Goal: Task Accomplishment & Management: Manage account settings

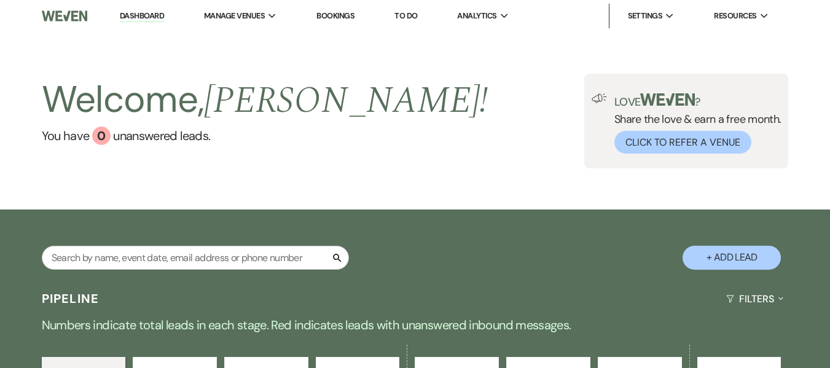
click at [329, 12] on link "Bookings" at bounding box center [335, 15] width 38 height 10
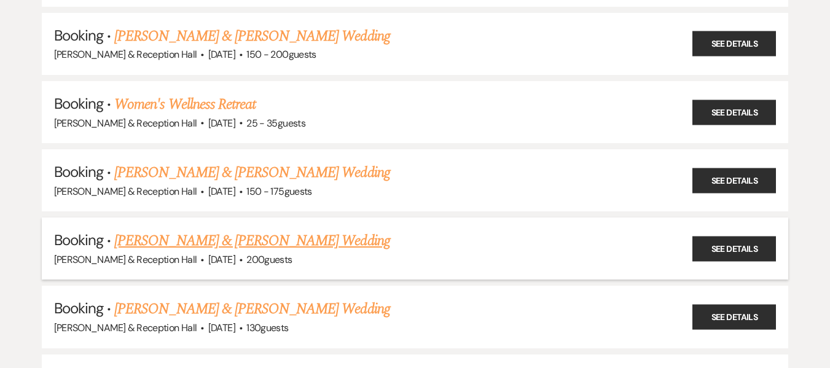
scroll to position [553, 0]
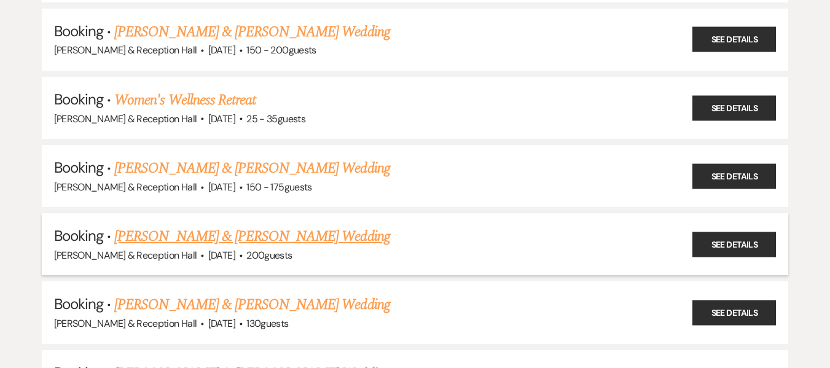
click at [294, 230] on link "[PERSON_NAME] & [PERSON_NAME] Wedding" at bounding box center [251, 236] width 275 height 22
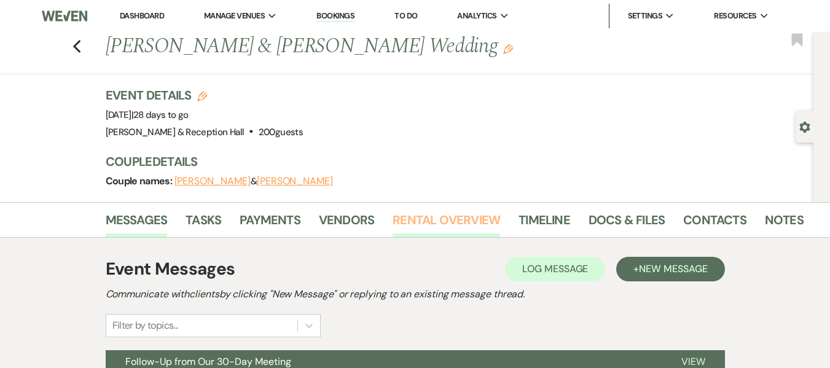
click at [415, 224] on link "Rental Overview" at bounding box center [447, 223] width 108 height 27
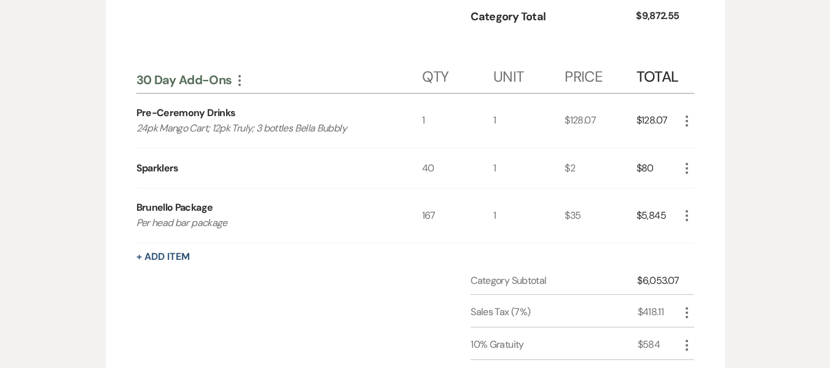
scroll to position [860, 0]
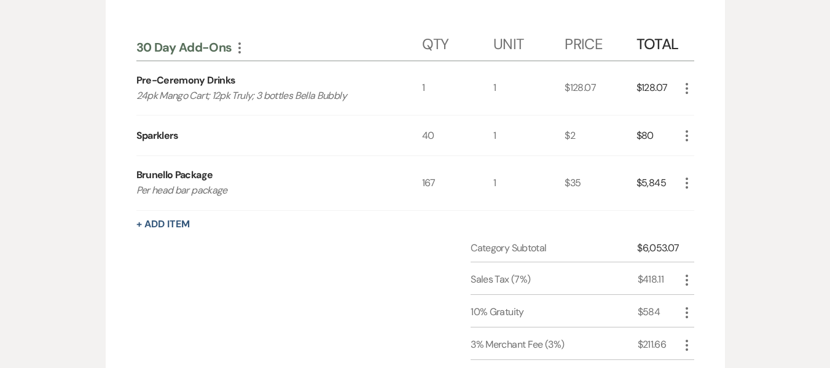
click at [688, 86] on icon "More" at bounding box center [687, 88] width 15 height 15
click at [707, 114] on button "Pencil Edit" at bounding box center [712, 113] width 64 height 20
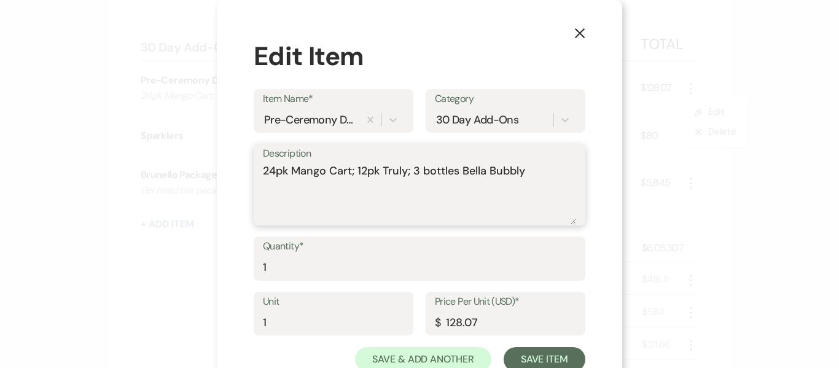
click at [362, 167] on textarea "24pk Mango Cart; 12pk Truly; 3 bottles Bella Bubbly" at bounding box center [419, 193] width 313 height 61
drag, startPoint x: 412, startPoint y: 171, endPoint x: 545, endPoint y: 172, distance: 133.3
click at [545, 172] on textarea "24pk Mango Cart; 24pk Truly; 3 bottles Bella Bubbly" at bounding box center [419, 193] width 313 height 61
click at [349, 171] on textarea "24pk Mango Cart; 24pk Truly" at bounding box center [419, 193] width 313 height 61
type textarea "24pk Mango Cart & 24pk Truly"
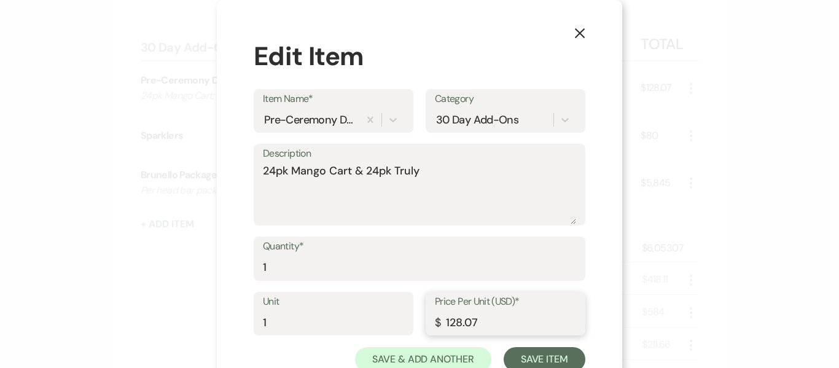
drag, startPoint x: 493, startPoint y: 332, endPoint x: 426, endPoint y: 308, distance: 71.1
click at [437, 327] on input "128.07" at bounding box center [505, 322] width 141 height 24
type input "94"
drag, startPoint x: 595, startPoint y: 257, endPoint x: 592, endPoint y: 291, distance: 33.3
click at [595, 259] on div "X Edit Item Item Name* Pre-Ceremony Drinks Category 30 Day Add-Ons Description …" at bounding box center [420, 204] width 406 height 409
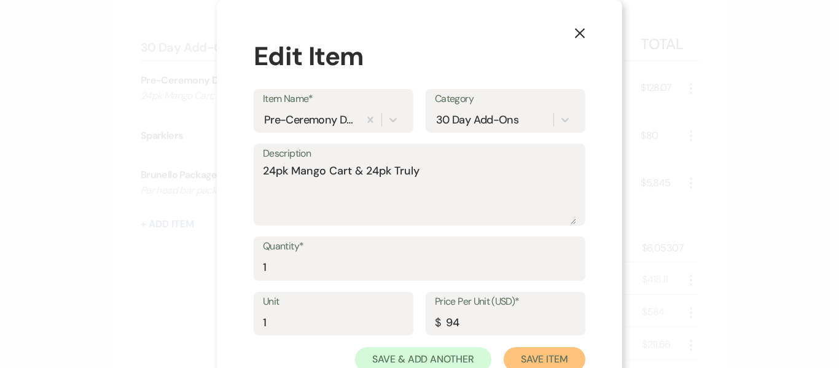
click at [532, 359] on button "Save Item" at bounding box center [545, 359] width 82 height 25
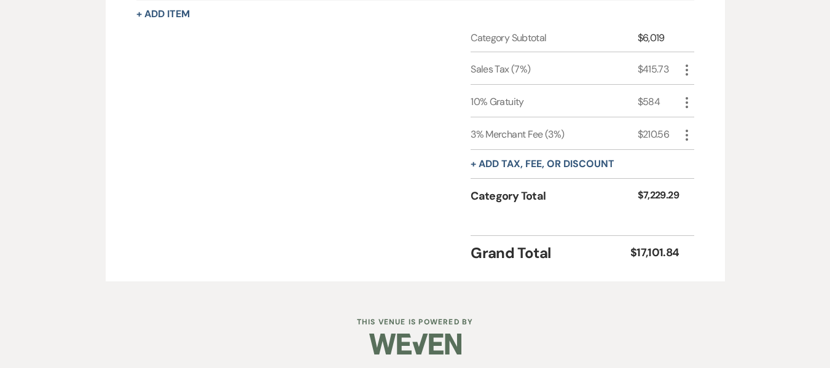
scroll to position [1075, 0]
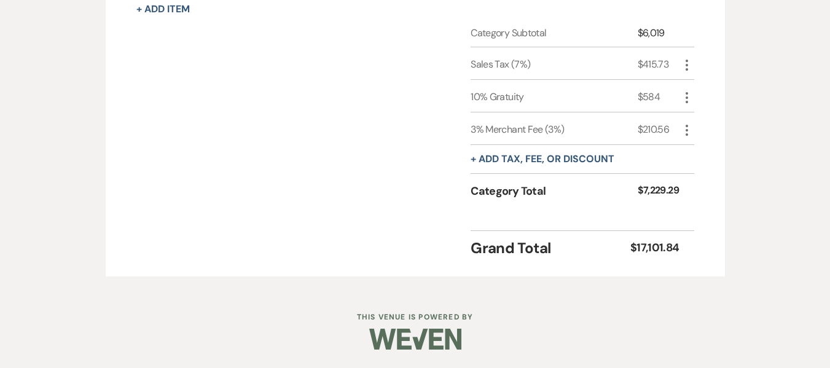
click at [688, 64] on icon "More" at bounding box center [687, 65] width 15 height 15
click at [705, 88] on button "Pencil Edit" at bounding box center [712, 89] width 64 height 20
select select "false"
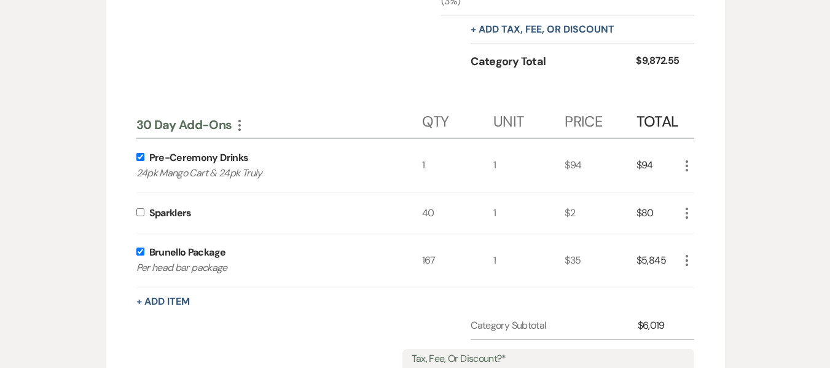
scroll to position [768, 0]
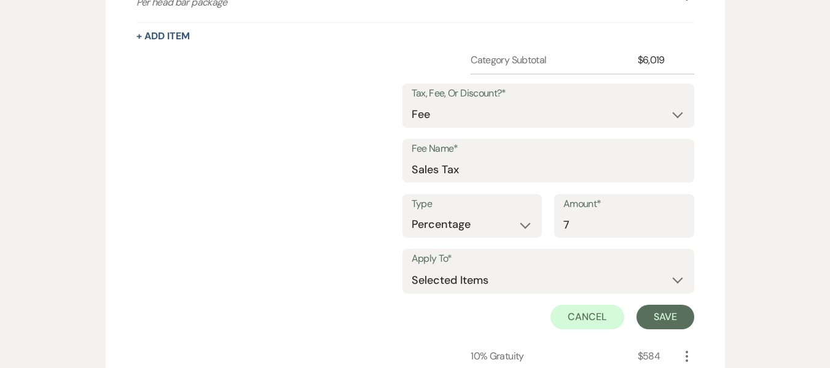
scroll to position [1184, 0]
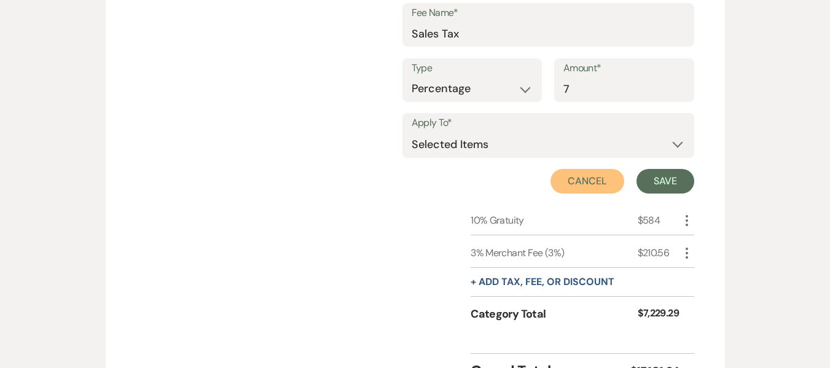
click at [598, 179] on button "Cancel" at bounding box center [588, 181] width 74 height 25
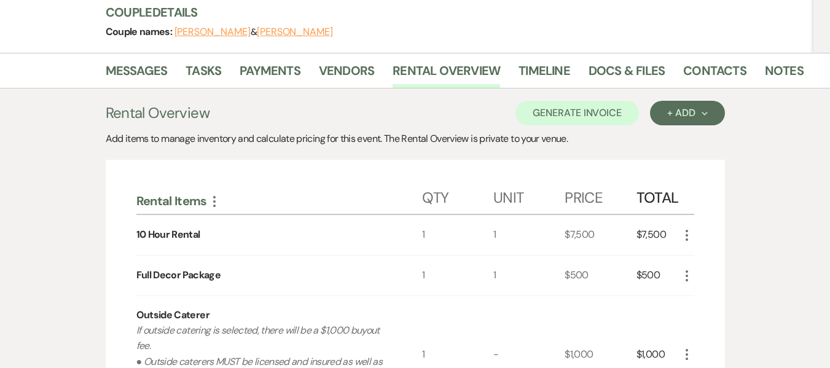
scroll to position [0, 0]
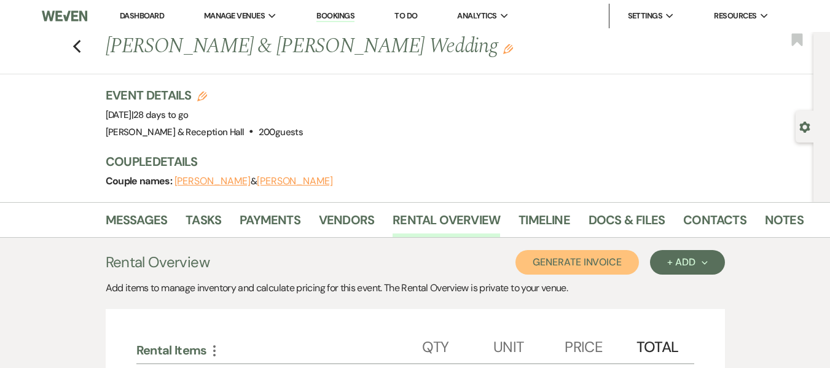
click at [601, 260] on button "Generate Invoice" at bounding box center [576, 262] width 123 height 25
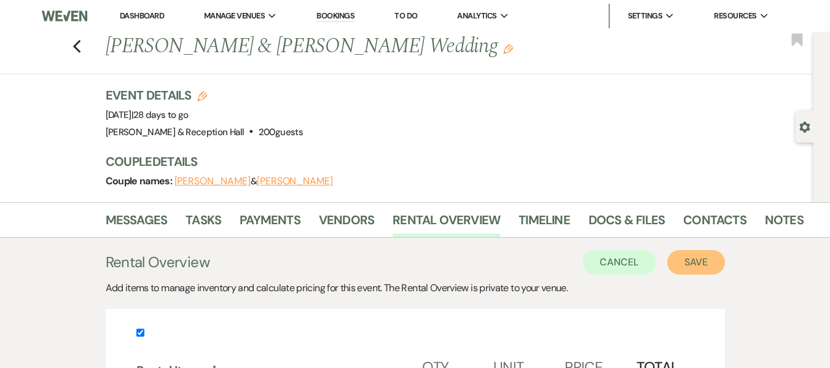
click at [693, 261] on button "Save" at bounding box center [696, 262] width 58 height 25
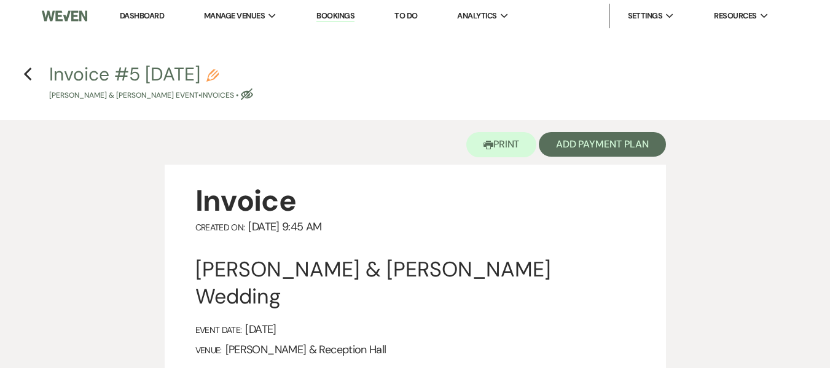
click at [219, 77] on use "button" at bounding box center [212, 75] width 12 height 12
select select "22"
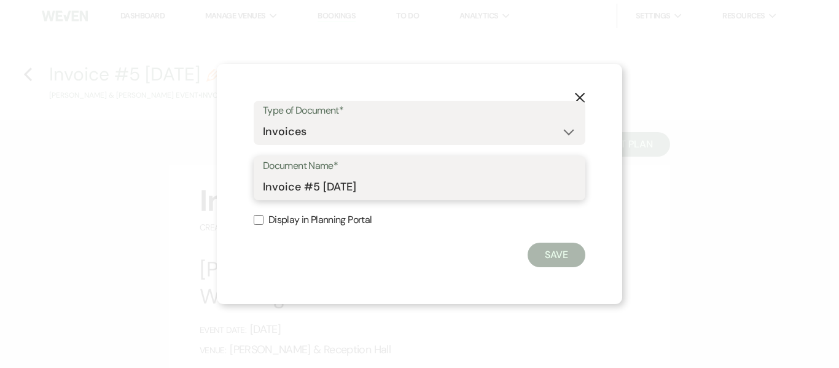
drag, startPoint x: 391, startPoint y: 187, endPoint x: 143, endPoint y: 171, distance: 248.7
click at [144, 181] on div "X Type of Document* Special Event Insurance Vendor Certificate of Insurance Con…" at bounding box center [419, 184] width 839 height 368
type input "u"
type input "Updated Final 30 Day Invoice"
click at [256, 218] on input "Display in Planning Portal" at bounding box center [259, 220] width 10 height 10
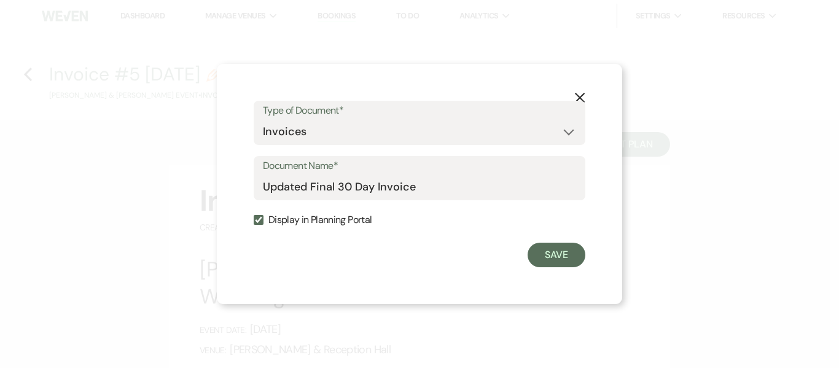
checkbox input "true"
click at [558, 255] on button "Save" at bounding box center [557, 255] width 58 height 25
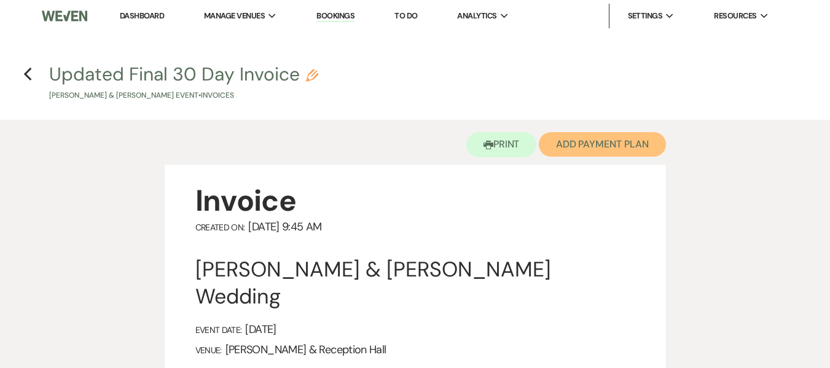
click at [590, 142] on button "Add Payment Plan" at bounding box center [602, 144] width 127 height 25
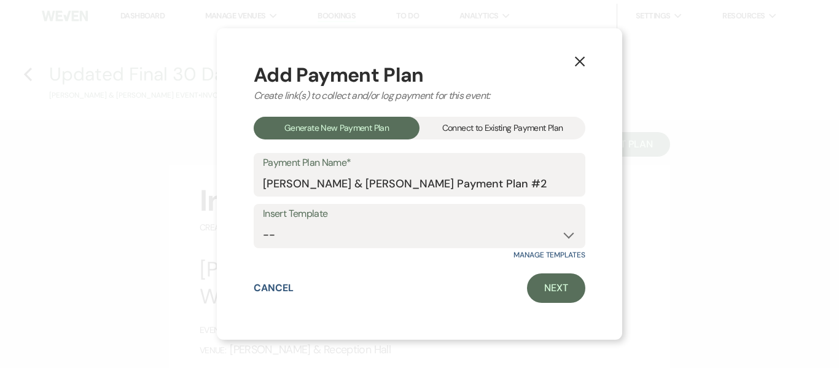
click at [519, 133] on div "Connect to Existing Payment Plan" at bounding box center [503, 128] width 166 height 23
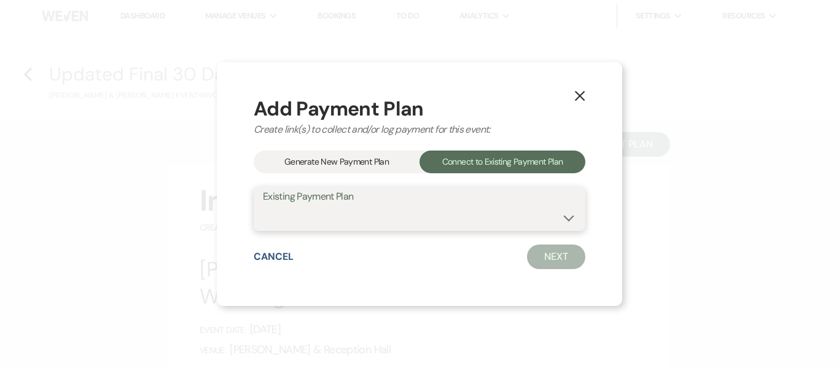
click at [500, 219] on select "[PERSON_NAME] & [PERSON_NAME] Payment Plan #1" at bounding box center [419, 218] width 313 height 24
select select "16648"
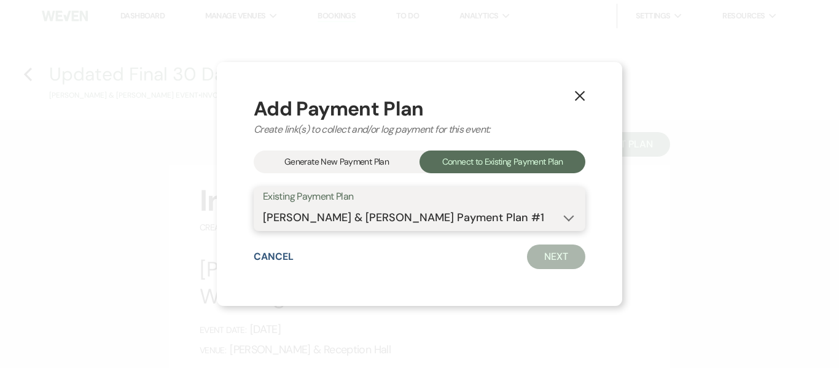
click at [263, 206] on select "[PERSON_NAME] & [PERSON_NAME] Payment Plan #1" at bounding box center [419, 218] width 313 height 24
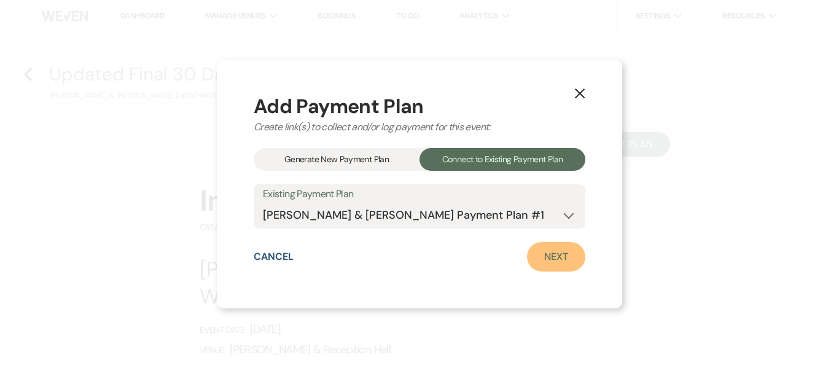
click at [555, 264] on link "Next" at bounding box center [556, 256] width 58 height 29
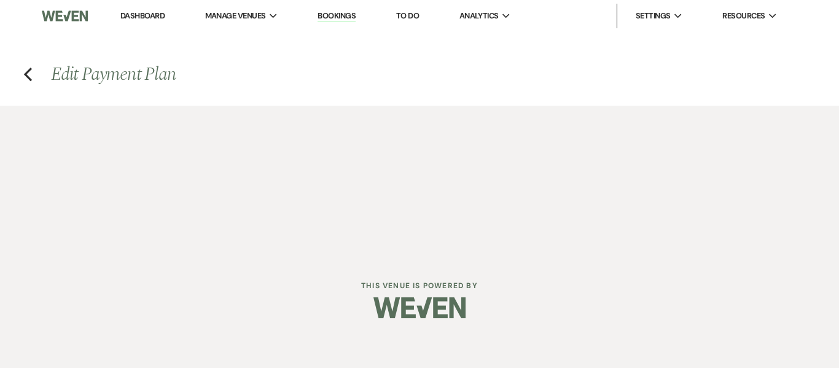
select select "28568"
select select "1"
select select "true"
select select "1"
select select "true"
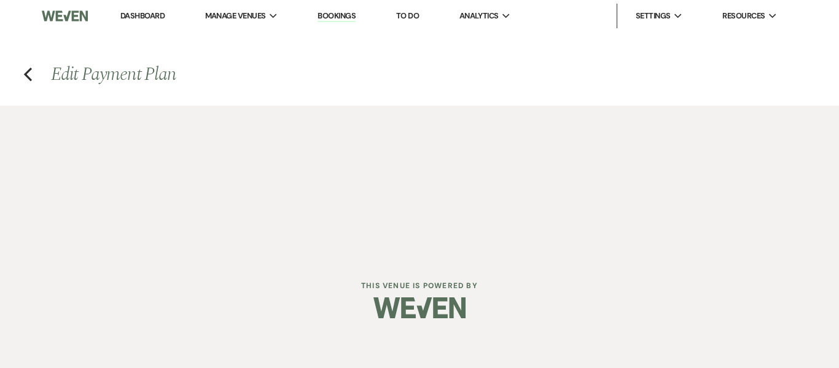
select select "1"
select select "true"
select select "1"
select select "true"
select select "1"
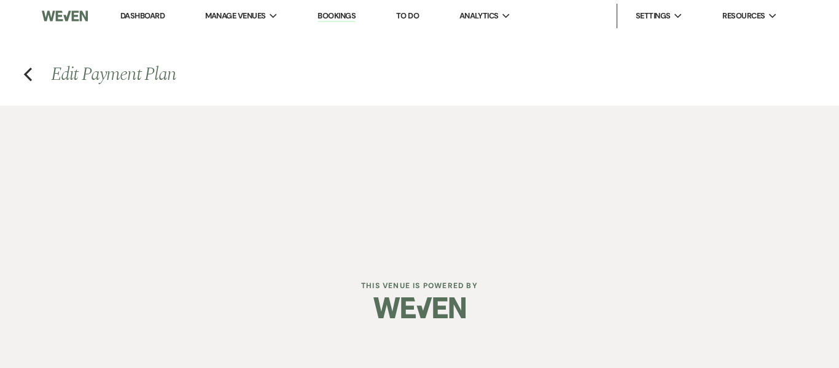
select select "true"
select select "1"
select select "true"
select select "1"
select select "true"
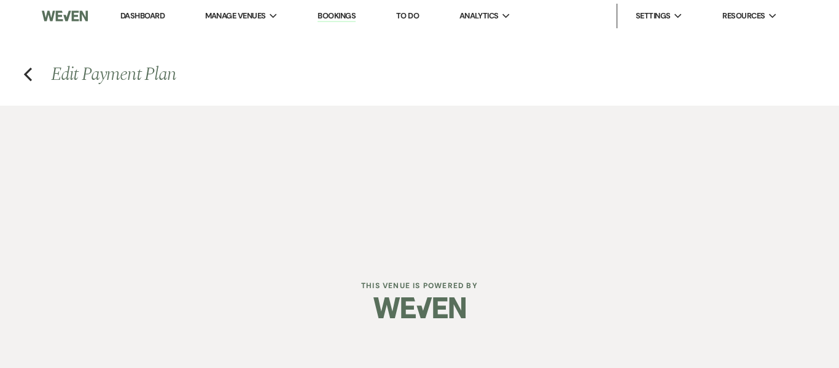
select select "1"
select select "true"
select select "1"
select select "true"
select select "1"
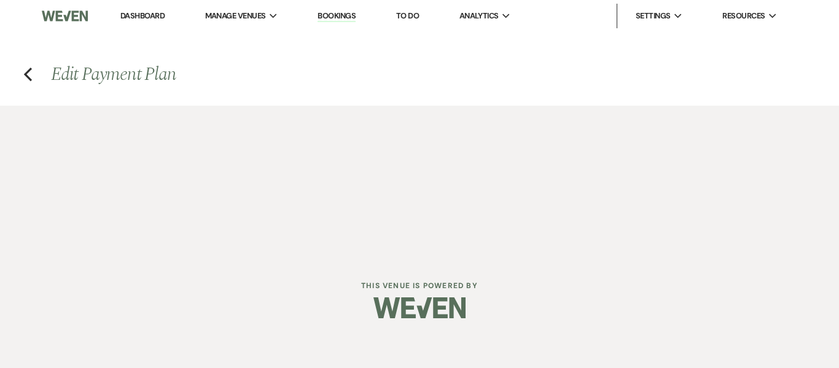
select select "true"
select select "1"
select select "true"
select select "1"
select select "true"
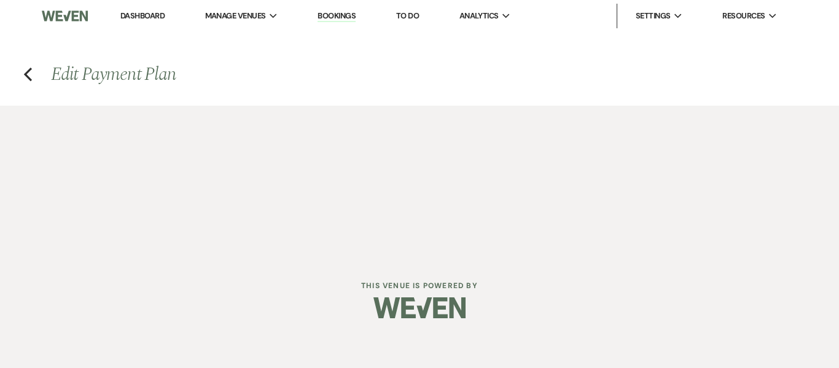
select select "1"
select select "true"
select select "2"
select select "flat"
select select "true"
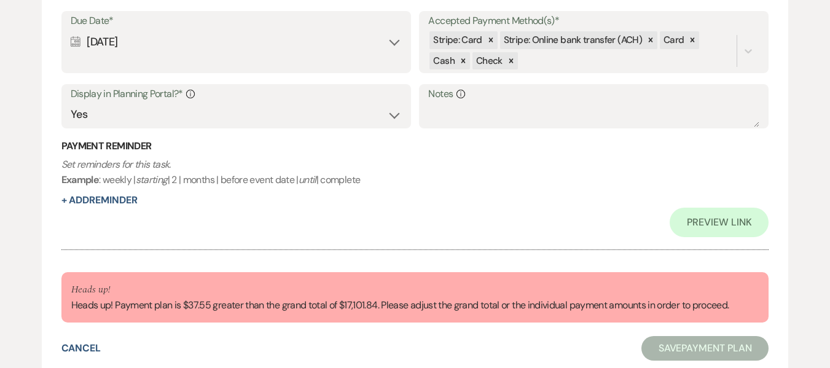
scroll to position [5900, 0]
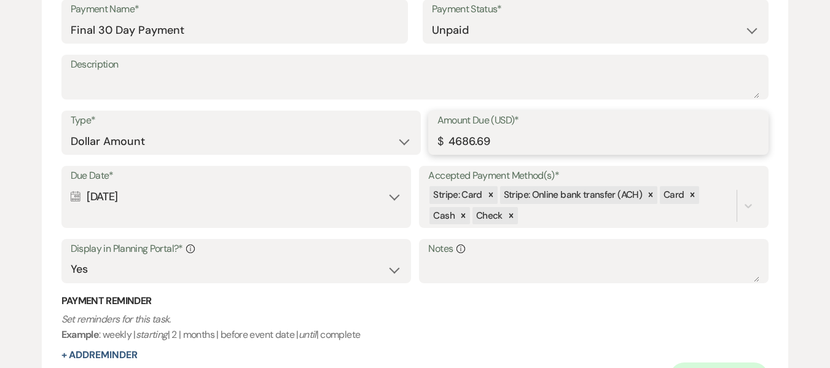
click at [504, 140] on input "4686.69" at bounding box center [598, 142] width 323 height 24
drag, startPoint x: 504, startPoint y: 140, endPoint x: 413, endPoint y: 136, distance: 91.0
click at [413, 136] on div "Type* Dollar Amount Percentage of Grand Total Amount Due (USD)* $ 4686.69" at bounding box center [415, 138] width 708 height 55
type input "4649.14"
click at [441, 310] on div "Payment Reminder Set reminders for this task. Example : weekly | starting | 2 |…" at bounding box center [415, 328] width 708 height 68
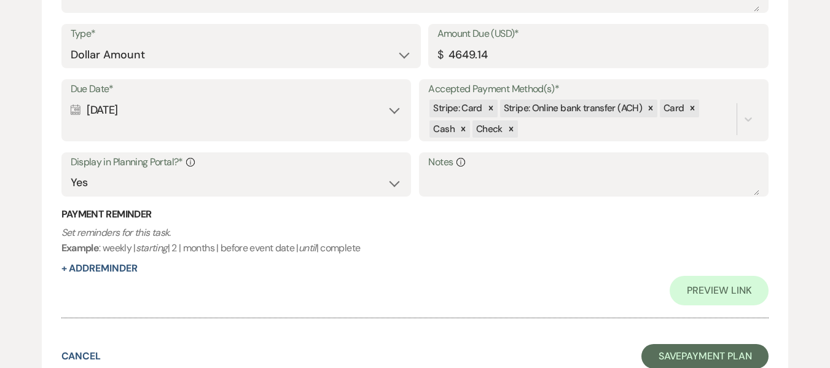
scroll to position [6086, 0]
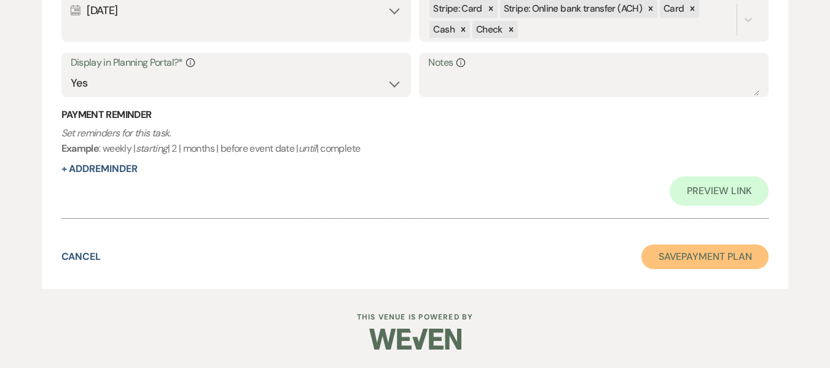
click at [702, 265] on button "Save Payment Plan" at bounding box center [705, 257] width 128 height 25
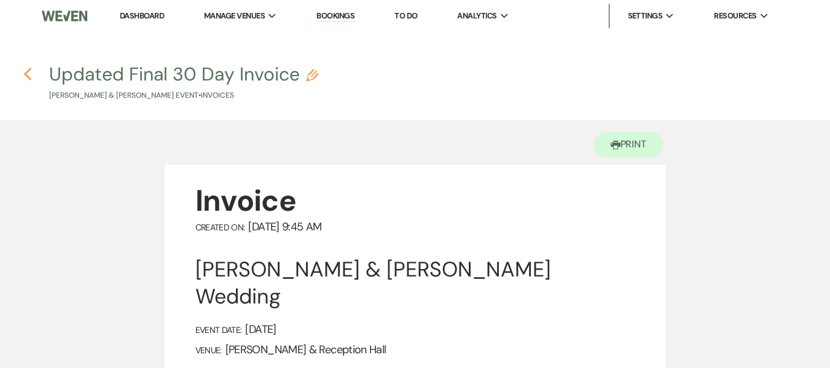
click at [25, 74] on use "button" at bounding box center [27, 75] width 8 height 14
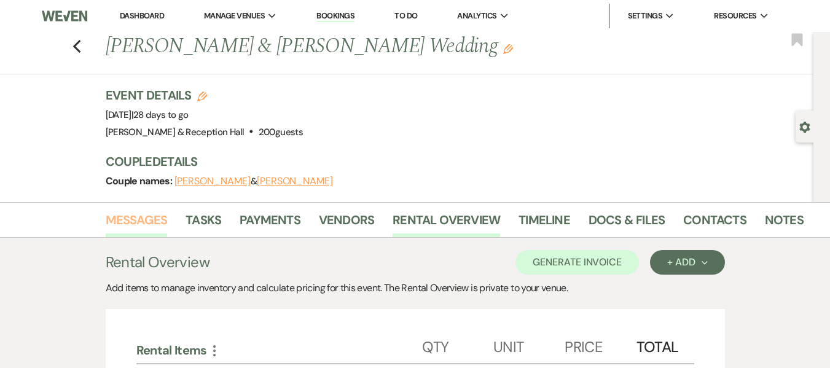
drag, startPoint x: 152, startPoint y: 224, endPoint x: 268, endPoint y: 202, distance: 117.7
click at [152, 224] on link "Messages" at bounding box center [137, 223] width 62 height 27
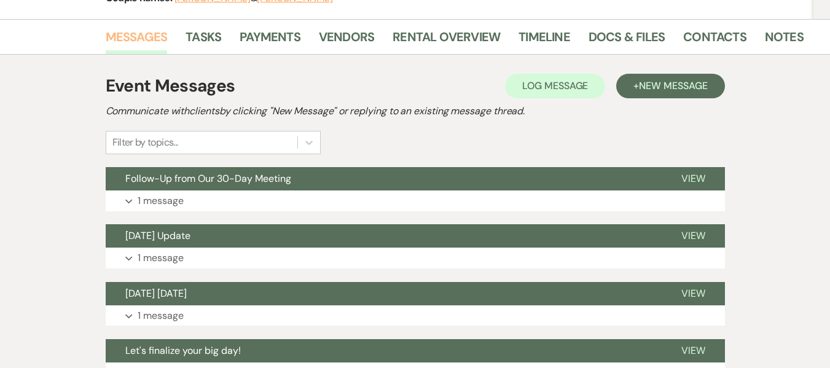
scroll to position [184, 0]
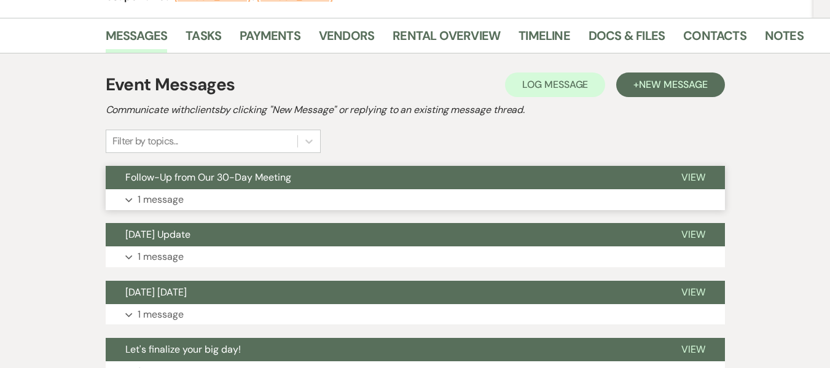
click at [272, 173] on span "Follow-Up from Our 30-Day Meeting" at bounding box center [208, 177] width 166 height 13
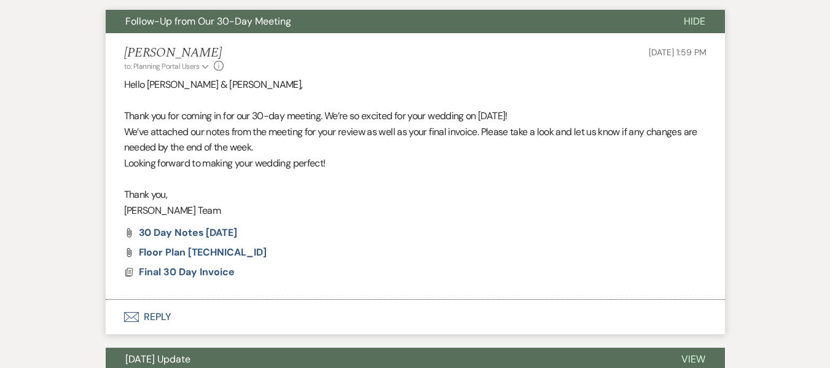
scroll to position [553, 0]
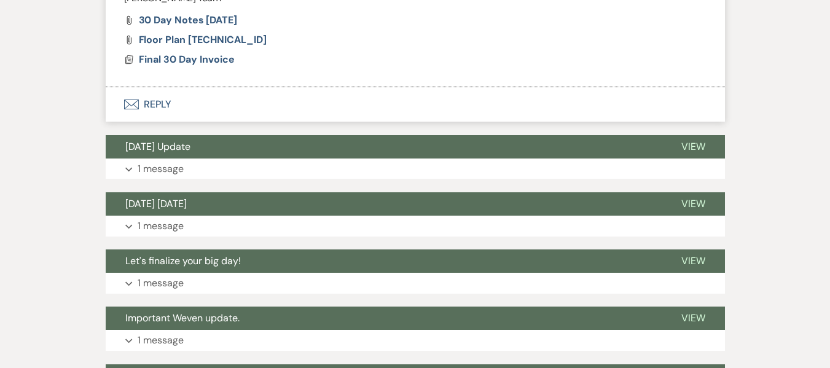
click at [165, 103] on button "Envelope Reply" at bounding box center [415, 104] width 619 height 34
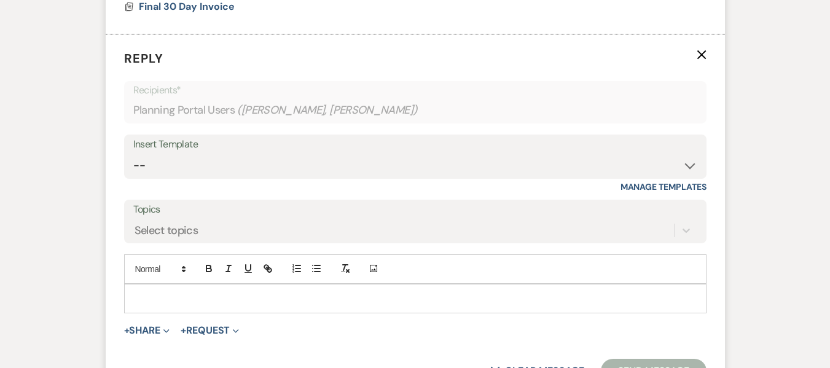
scroll to position [606, 0]
click at [293, 172] on select "-- Weven Planning Portal Introduction (Booked Events) Initial Inquiry Response …" at bounding box center [415, 165] width 564 height 24
select select "4597"
click at [133, 153] on select "-- Weven Planning Portal Introduction (Booked Events) Initial Inquiry Response …" at bounding box center [415, 165] width 564 height 24
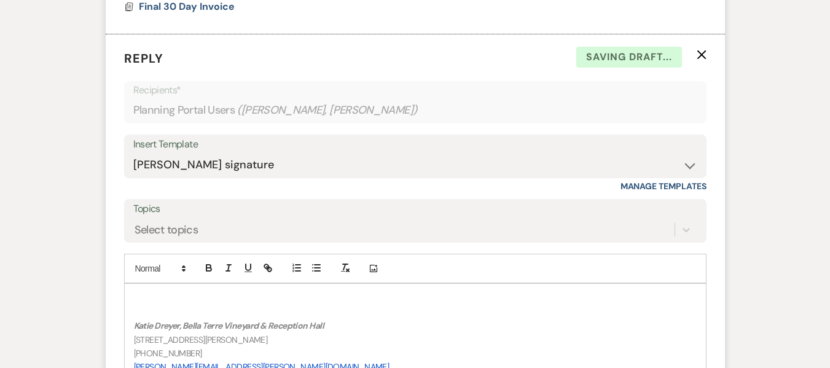
drag, startPoint x: 229, startPoint y: 301, endPoint x: 229, endPoint y: 295, distance: 6.2
click at [229, 300] on p at bounding box center [415, 298] width 563 height 14
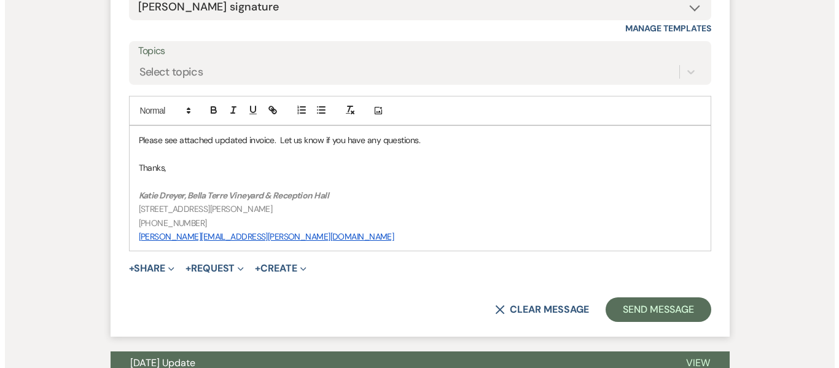
scroll to position [791, 0]
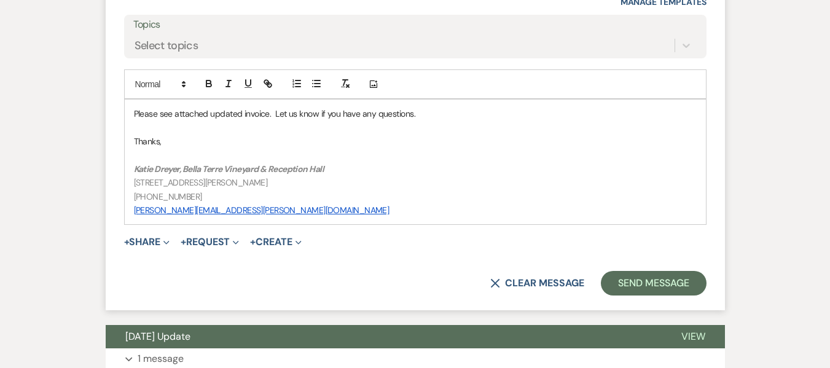
click at [138, 235] on span "+ Share Expand Doc Upload Documents Add Photo Images Pref Vendors Preferred ven…" at bounding box center [147, 242] width 46 height 15
click at [144, 241] on button "+ Share Expand" at bounding box center [147, 242] width 46 height 10
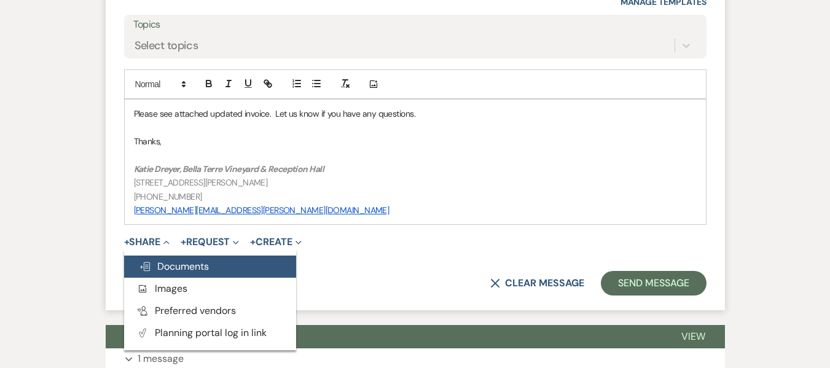
click at [165, 264] on span "Doc Upload Documents" at bounding box center [174, 266] width 70 height 13
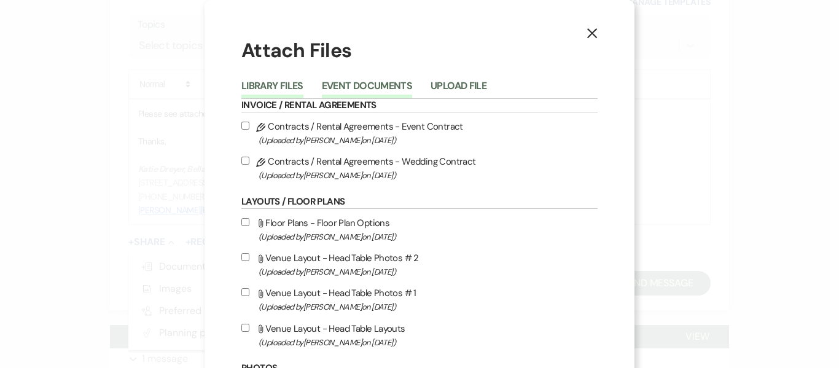
click at [385, 85] on button "Event Documents" at bounding box center [367, 89] width 90 height 17
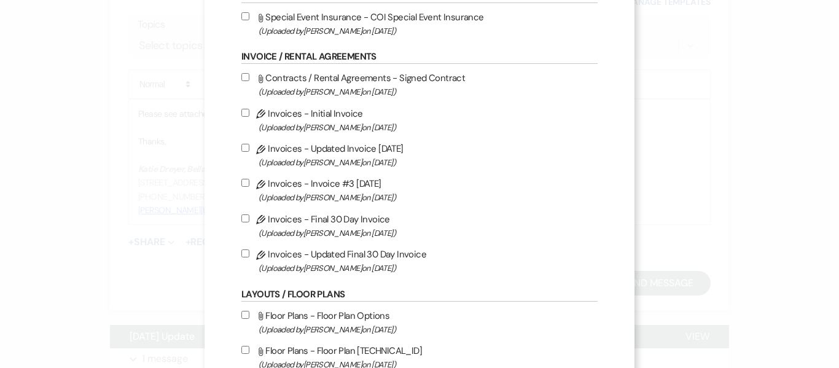
scroll to position [123, 0]
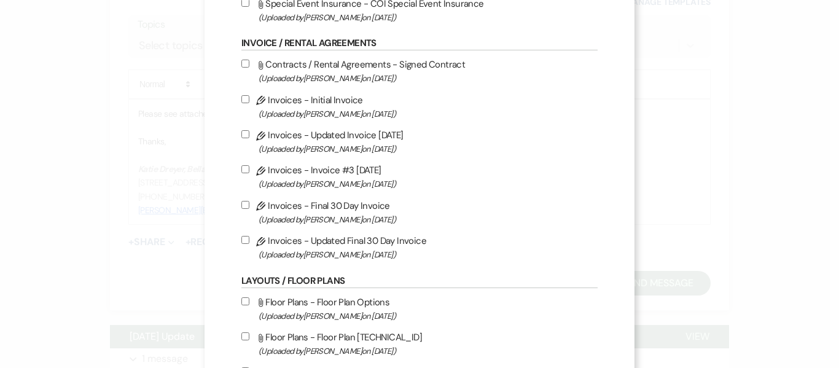
click at [242, 240] on input "Pencil Invoices - Updated Final 30 Day Invoice (Uploaded by [PERSON_NAME] on [D…" at bounding box center [245, 240] width 8 height 8
checkbox input "true"
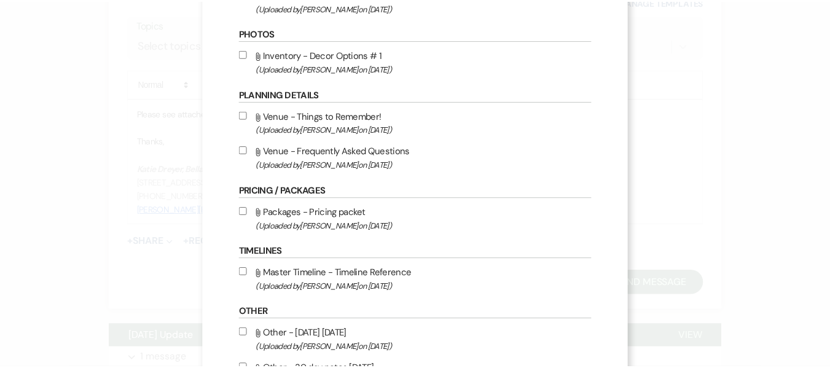
scroll to position [668, 0]
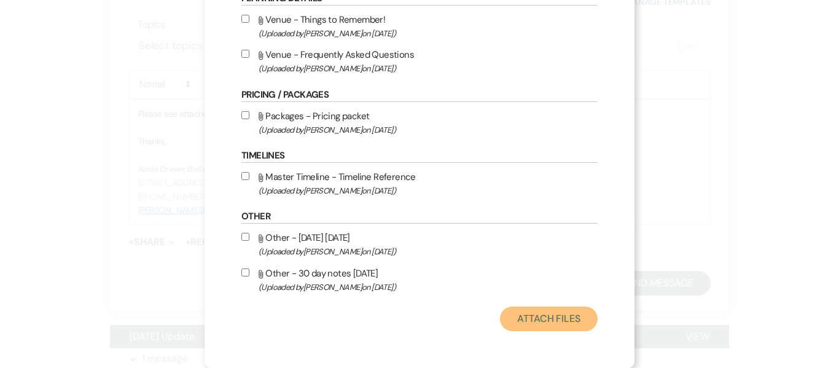
click at [576, 319] on button "Attach Files" at bounding box center [549, 319] width 98 height 25
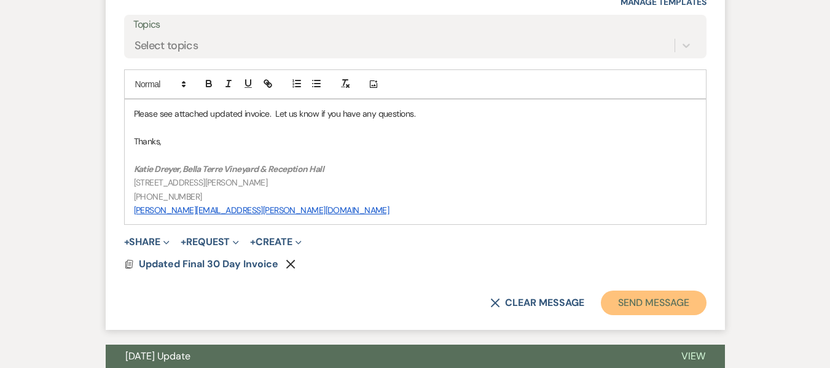
click at [666, 308] on button "Send Message" at bounding box center [653, 303] width 105 height 25
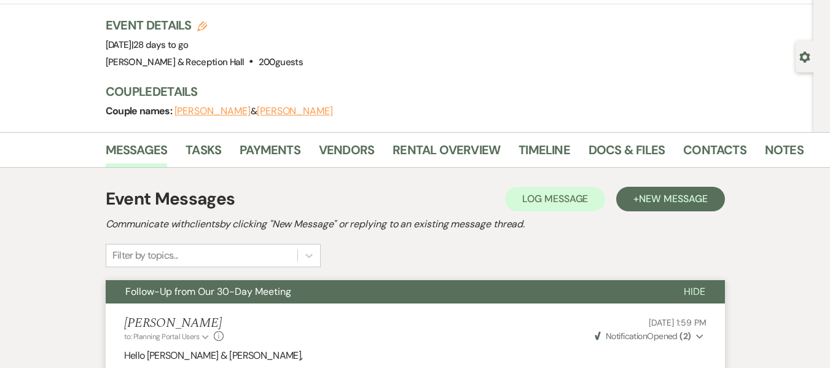
scroll to position [0, 0]
